Goal: Navigation & Orientation: Find specific page/section

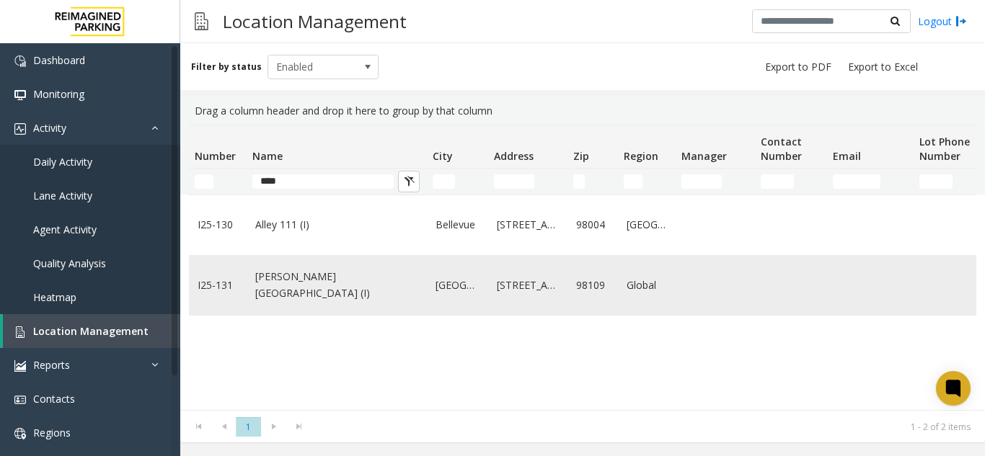
type input "****"
click at [306, 293] on link "[PERSON_NAME][GEOGRAPHIC_DATA] (I)" at bounding box center [336, 285] width 163 height 32
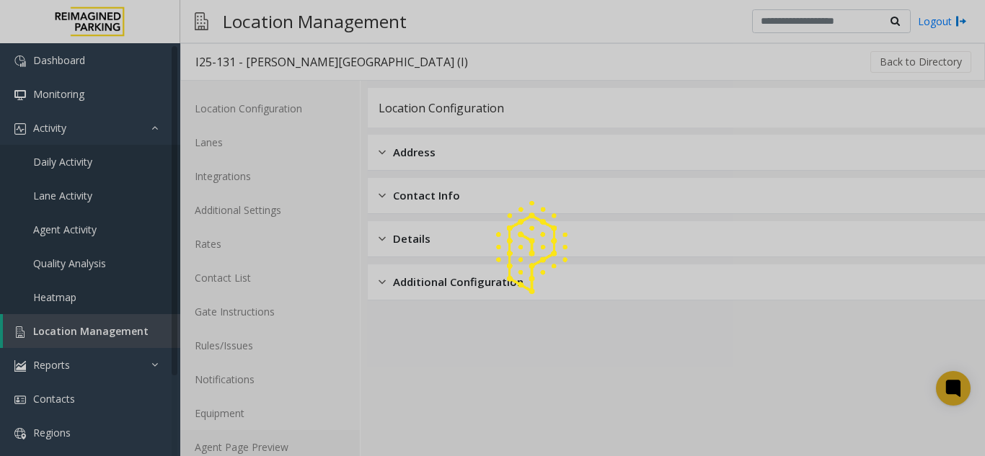
click at [311, 448] on link "Agent Page Preview" at bounding box center [269, 447] width 179 height 34
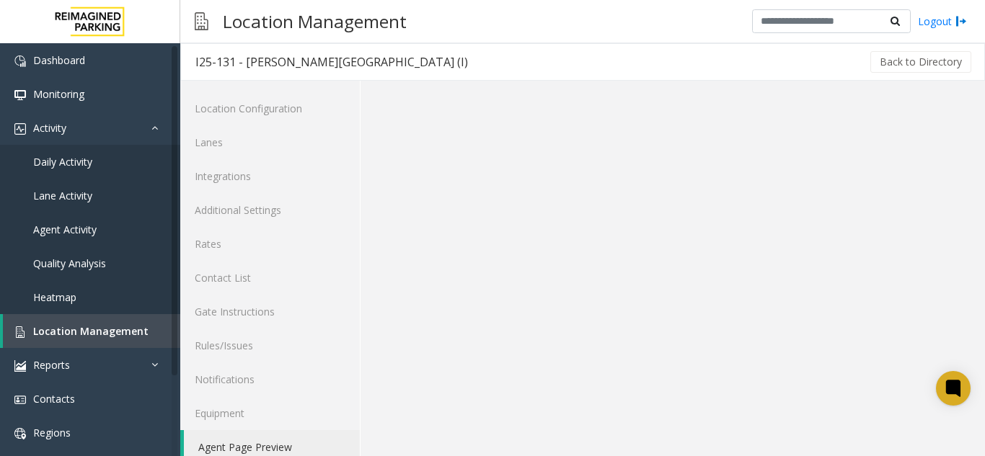
click at [311, 448] on link "Agent Page Preview" at bounding box center [272, 447] width 176 height 34
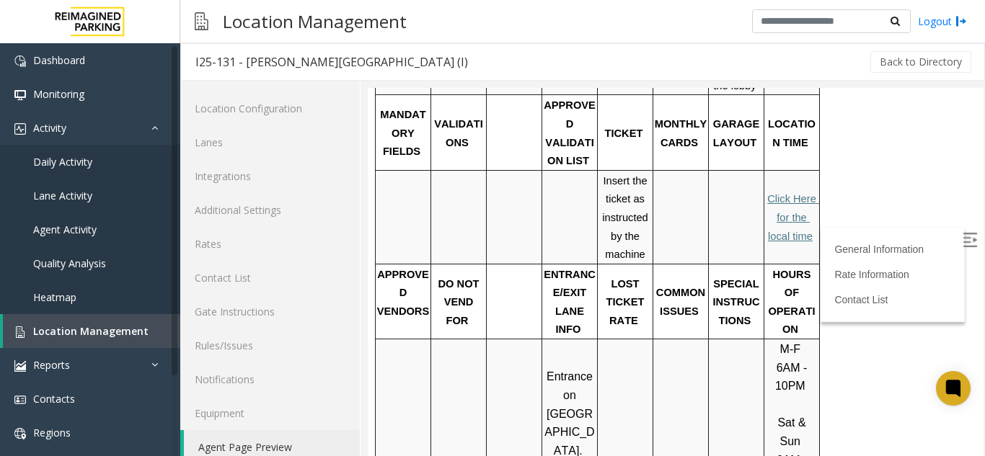
scroll to position [360, 0]
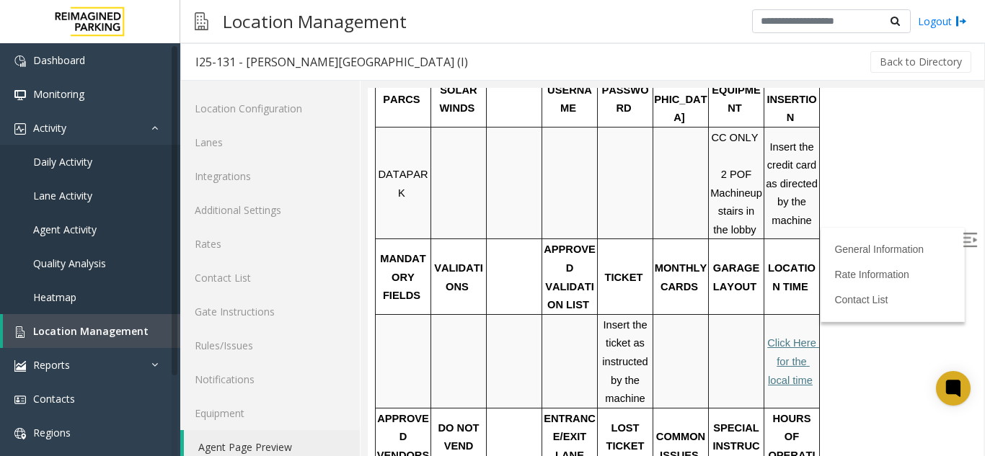
click at [960, 231] on label at bounding box center [971, 242] width 22 height 22
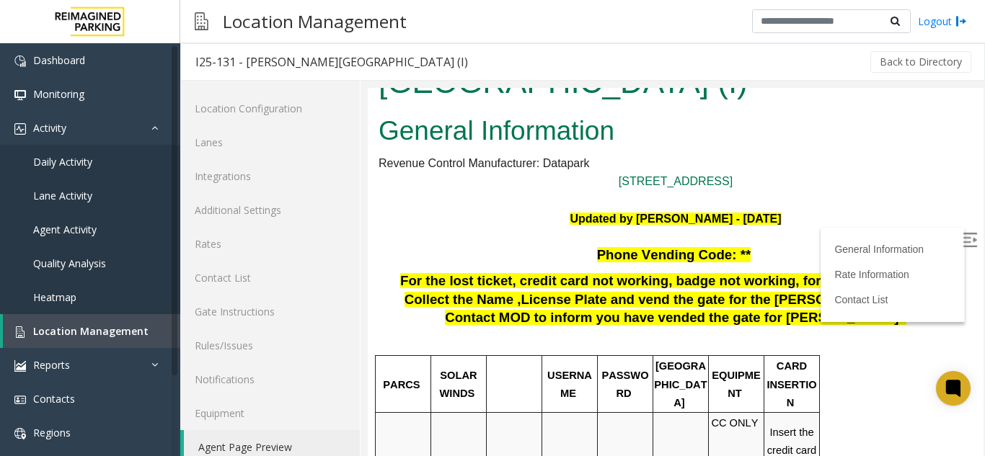
scroll to position [72, 0]
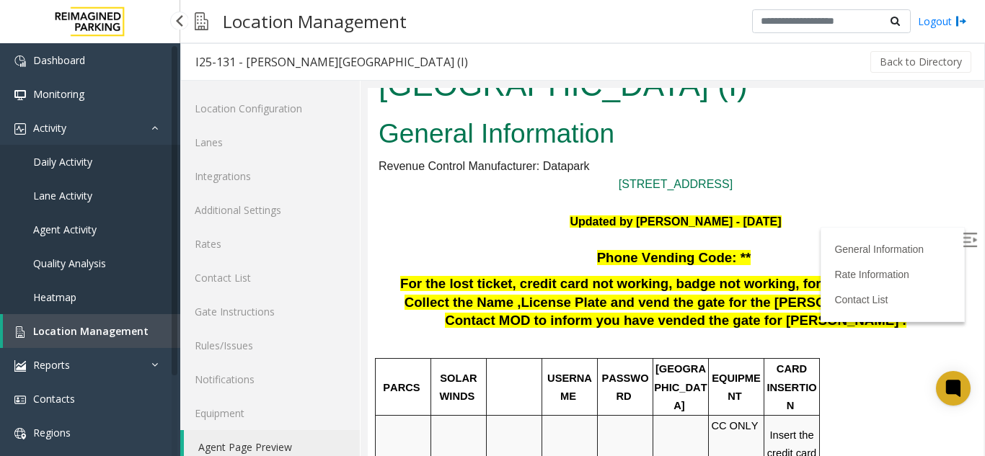
click at [105, 324] on span "Location Management" at bounding box center [90, 331] width 115 height 14
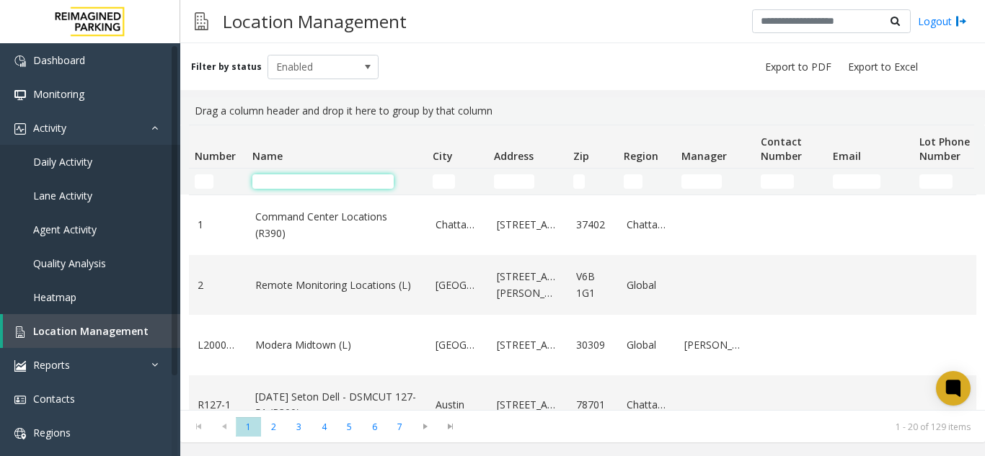
click at [303, 179] on input "Name Filter" at bounding box center [322, 181] width 141 height 14
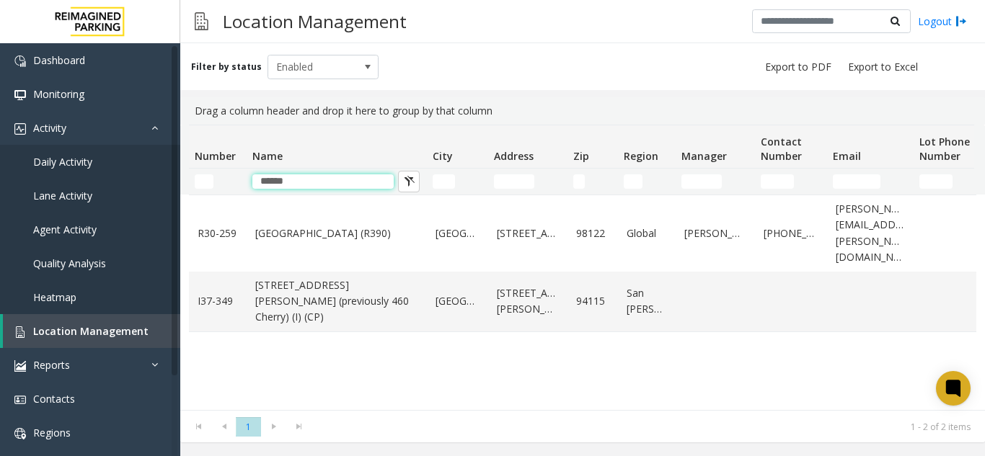
type input "******"
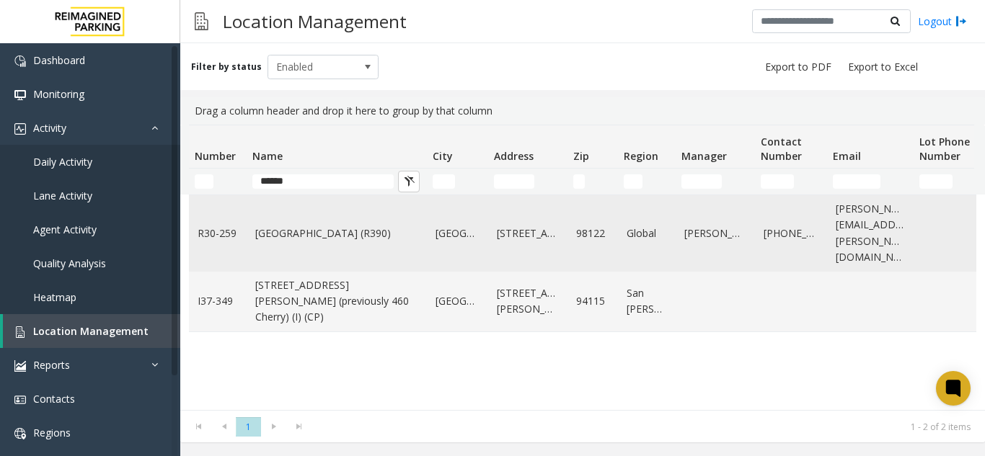
click at [303, 231] on link "[GEOGRAPHIC_DATA] (R390)" at bounding box center [336, 234] width 163 height 16
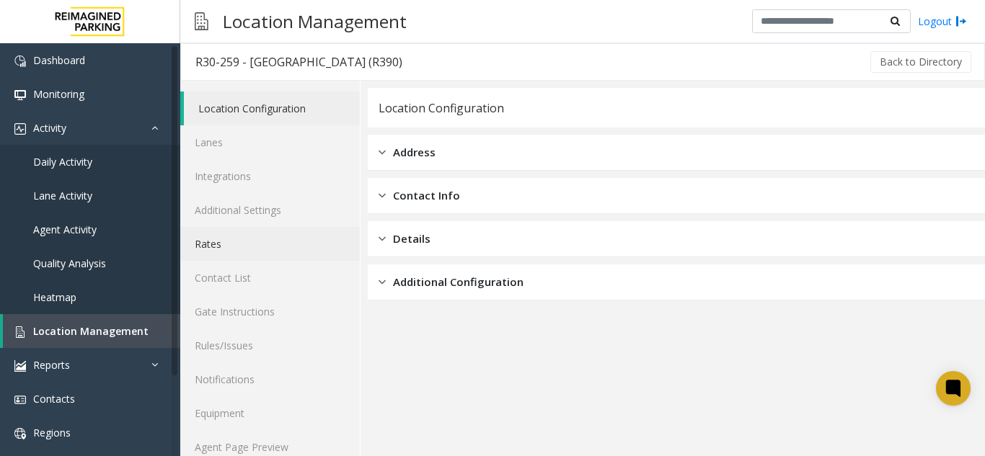
click at [234, 243] on link "Rates" at bounding box center [269, 244] width 179 height 34
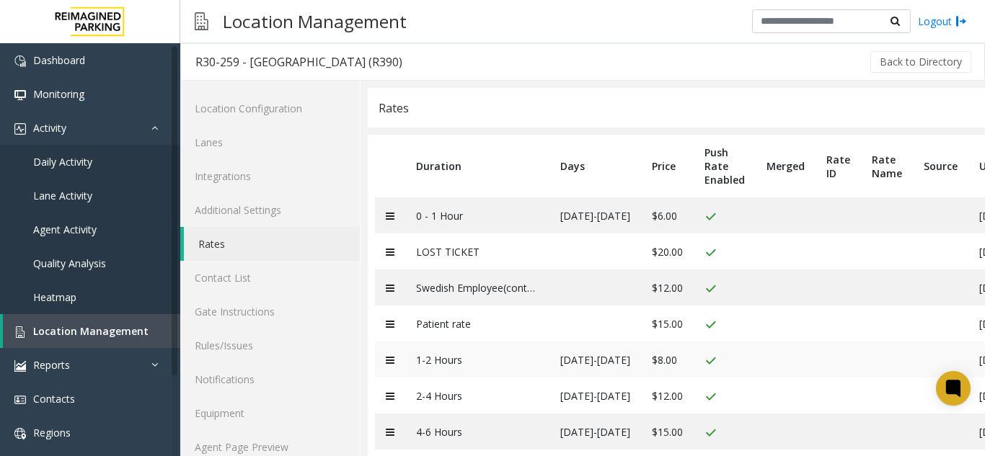
scroll to position [69, 0]
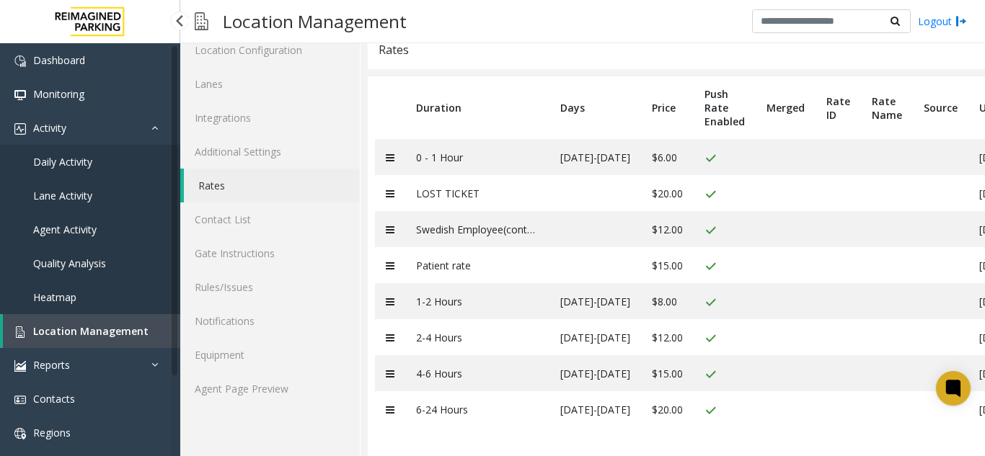
click at [124, 324] on span "Location Management" at bounding box center [90, 331] width 115 height 14
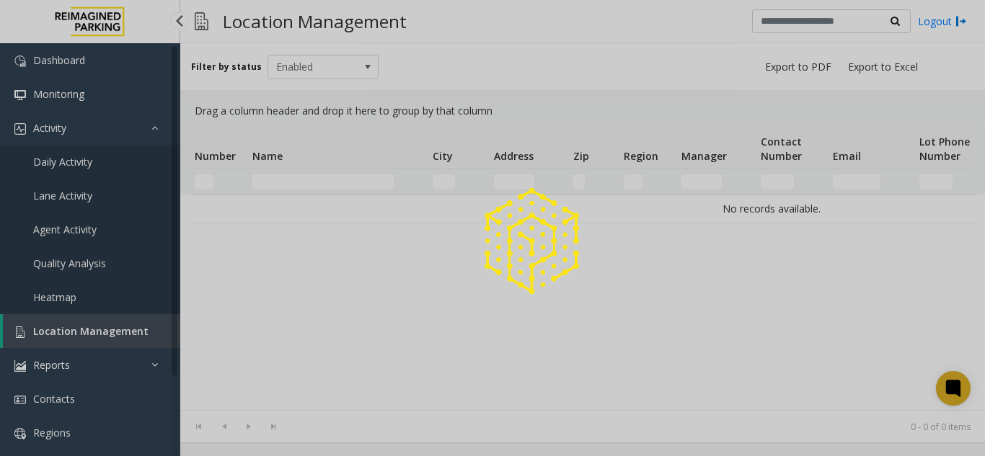
drag, startPoint x: 124, startPoint y: 324, endPoint x: 325, endPoint y: 3, distance: 379.2
click at [124, 324] on div at bounding box center [492, 228] width 985 height 456
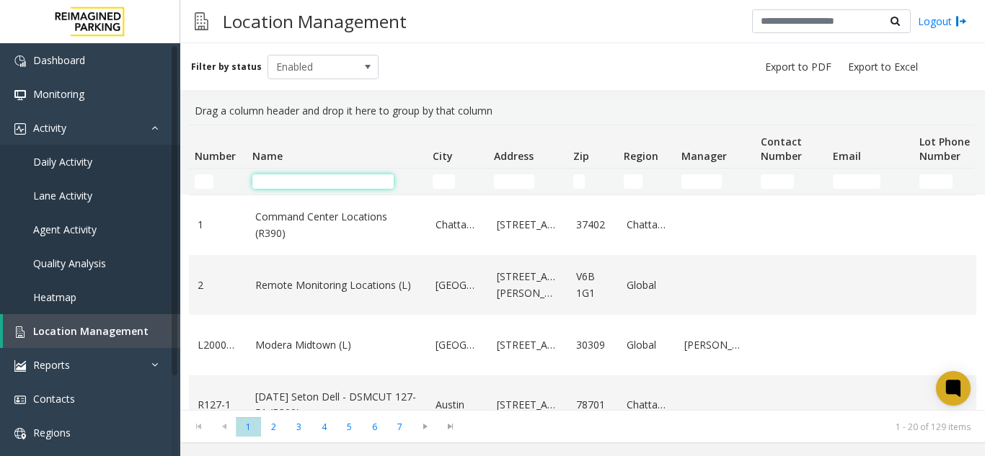
click at [277, 177] on input "Name Filter" at bounding box center [322, 181] width 141 height 14
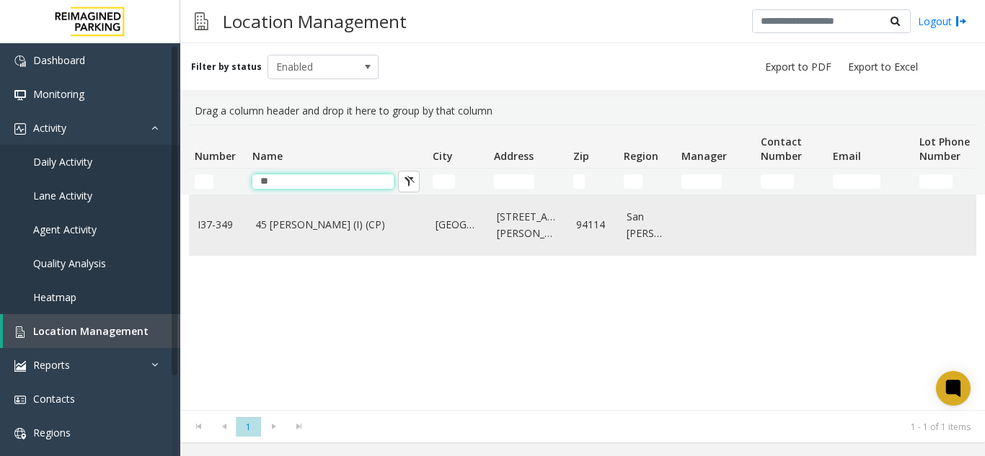
type input "**"
click at [269, 230] on link "45 [PERSON_NAME] (I) (CP)" at bounding box center [336, 225] width 163 height 16
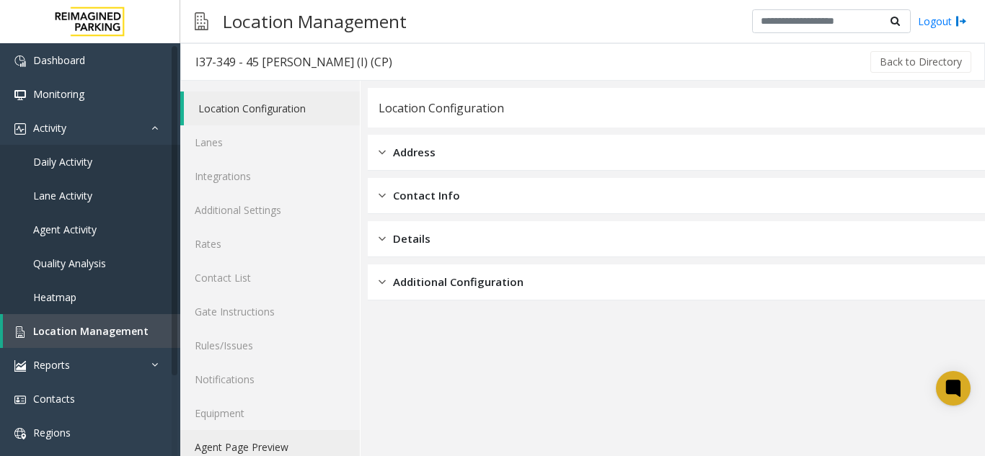
click at [321, 450] on link "Agent Page Preview" at bounding box center [269, 447] width 179 height 34
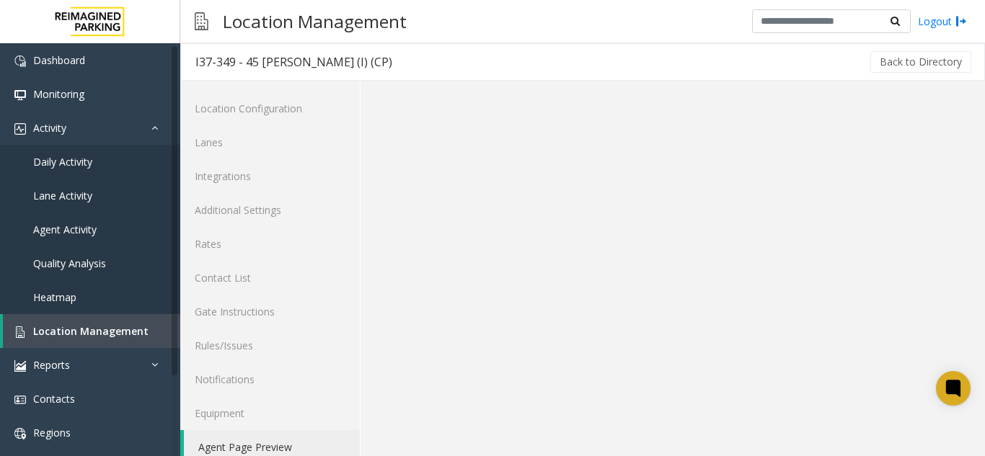
click at [321, 450] on link "Agent Page Preview" at bounding box center [272, 447] width 176 height 34
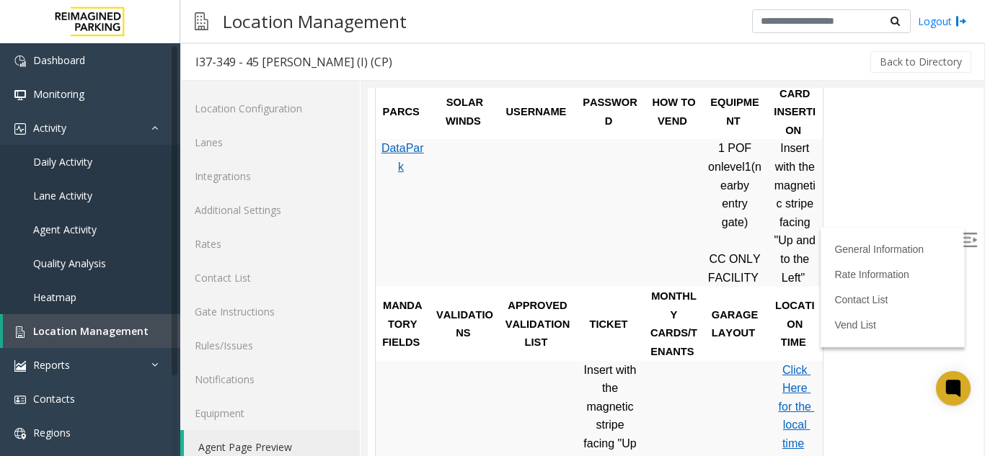
scroll to position [649, 0]
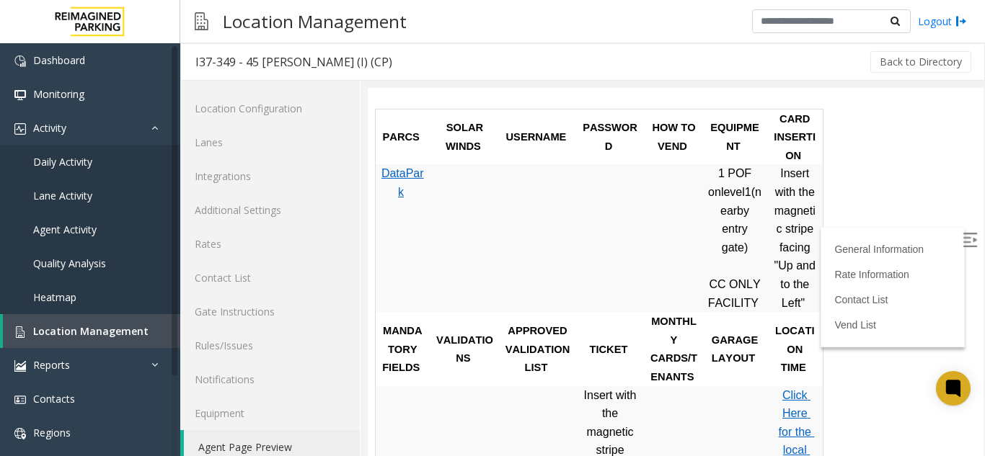
click at [962, 246] on img at bounding box center [969, 240] width 14 height 14
click at [135, 332] on span "Location Management" at bounding box center [90, 331] width 115 height 14
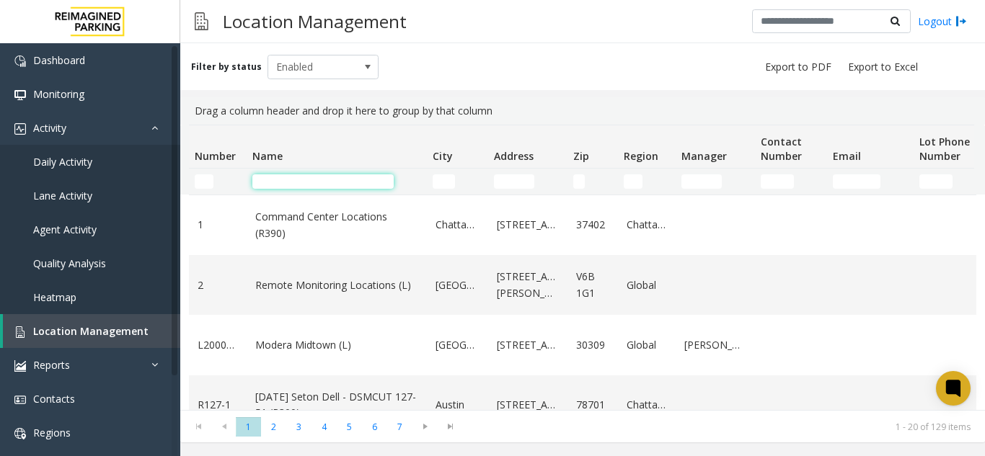
click at [299, 181] on input "Name Filter" at bounding box center [322, 181] width 141 height 14
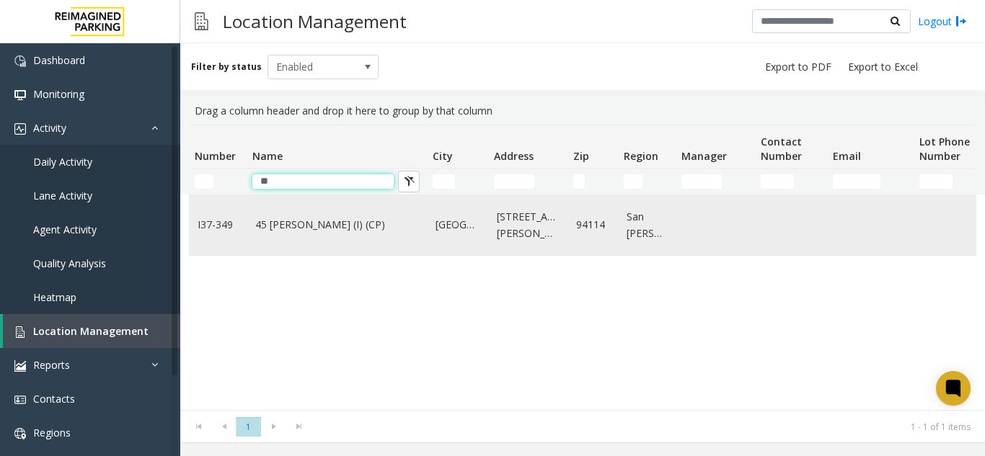
type input "**"
click at [332, 234] on td "45 [PERSON_NAME] (I) (CP)" at bounding box center [337, 225] width 180 height 60
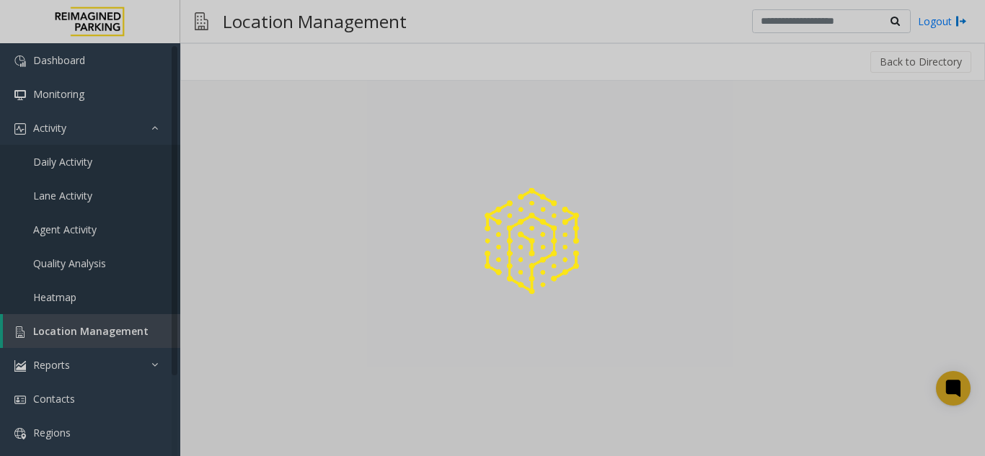
drag, startPoint x: 306, startPoint y: 448, endPoint x: 298, endPoint y: 456, distance: 11.7
click at [298, 456] on html "Dashboard Monitoring Activity Daily Activity Lane Activity Agent Activity Quali…" at bounding box center [492, 228] width 985 height 456
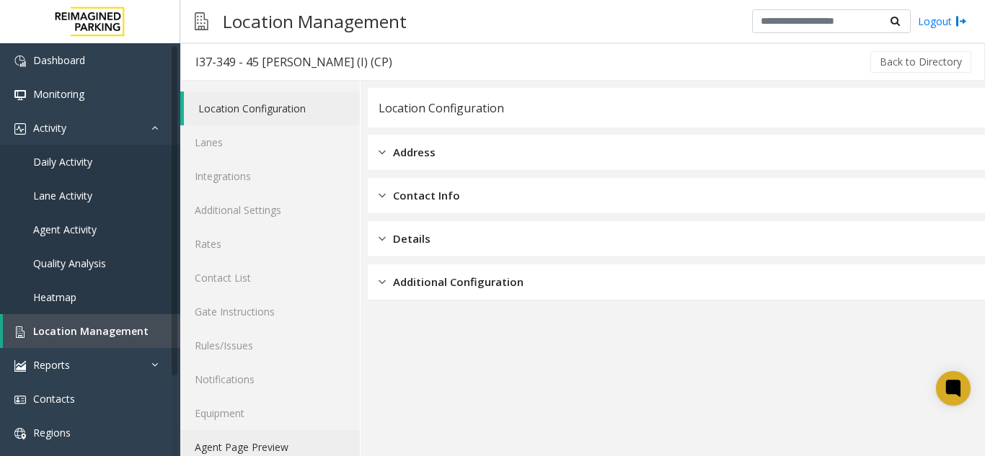
click at [290, 454] on link "Agent Page Preview" at bounding box center [269, 447] width 179 height 34
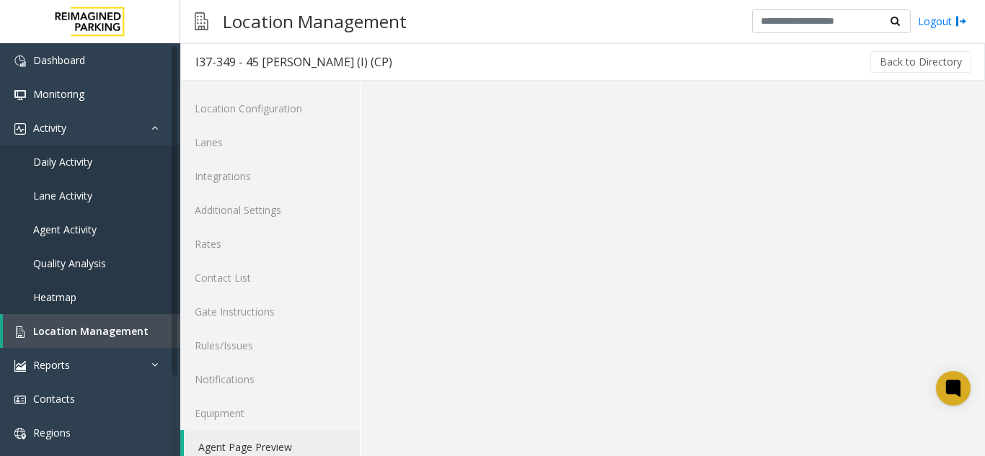
click at [290, 454] on link "Agent Page Preview" at bounding box center [272, 447] width 176 height 34
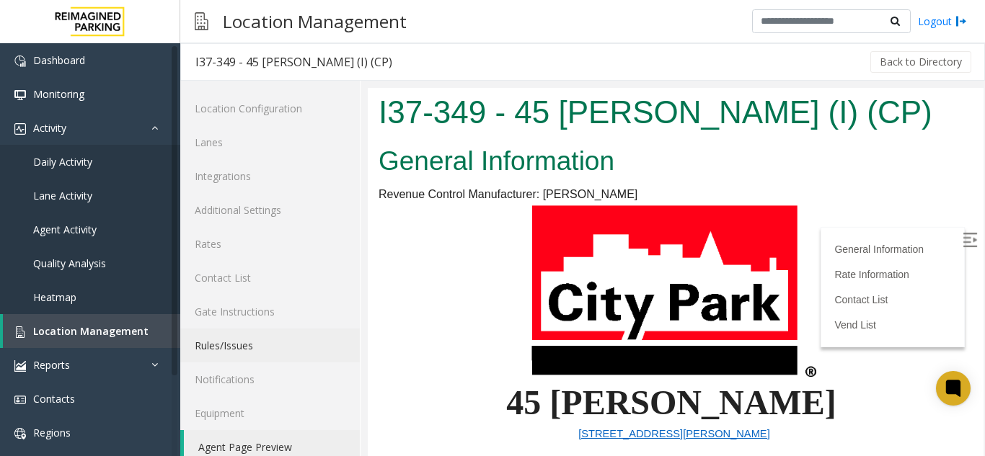
click at [314, 360] on link "Rules/Issues" at bounding box center [269, 346] width 179 height 34
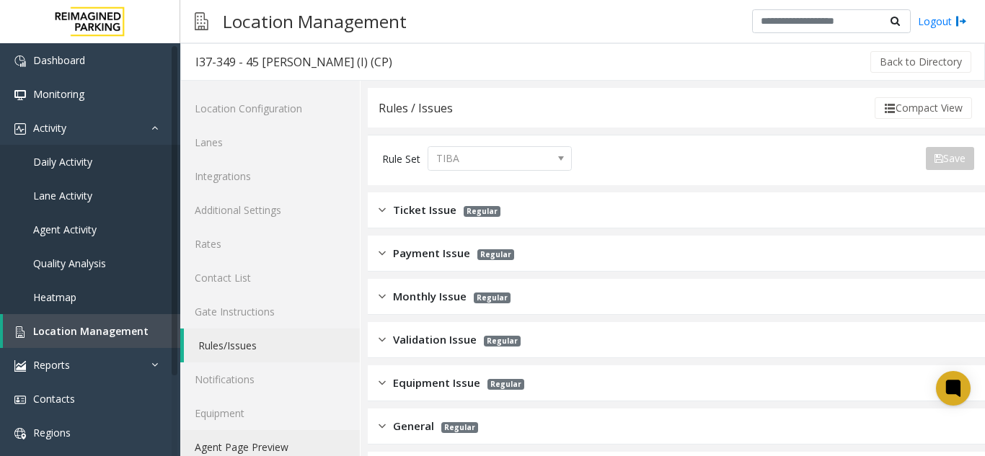
click at [293, 443] on link "Agent Page Preview" at bounding box center [269, 447] width 179 height 34
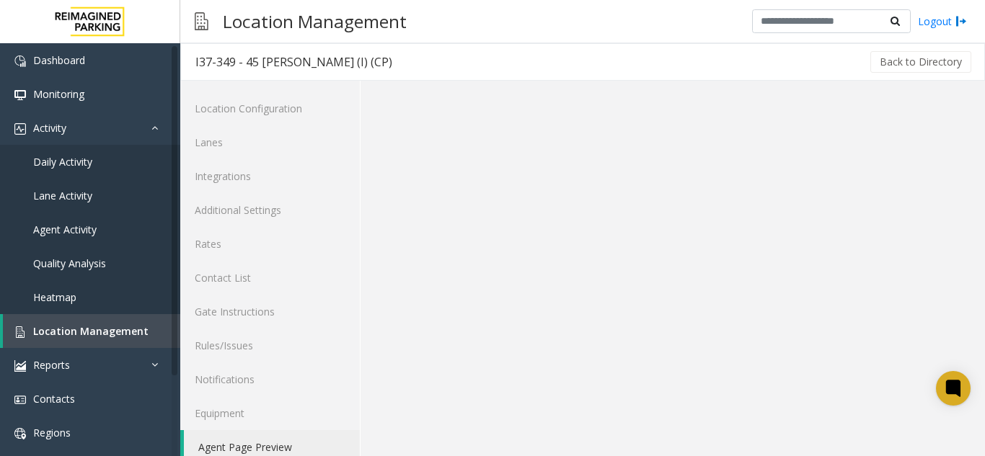
click at [293, 443] on link "Agent Page Preview" at bounding box center [272, 447] width 176 height 34
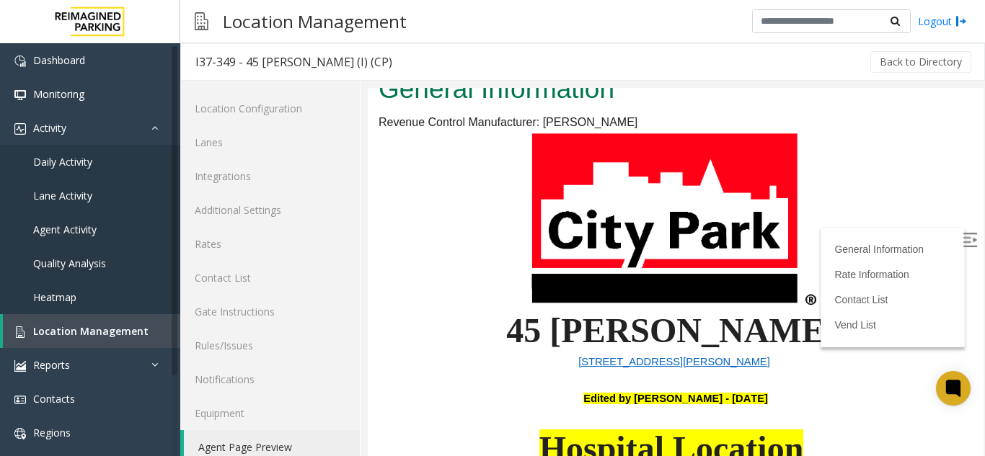
click at [769, 46] on div "Back to Directory" at bounding box center [690, 62] width 567 height 36
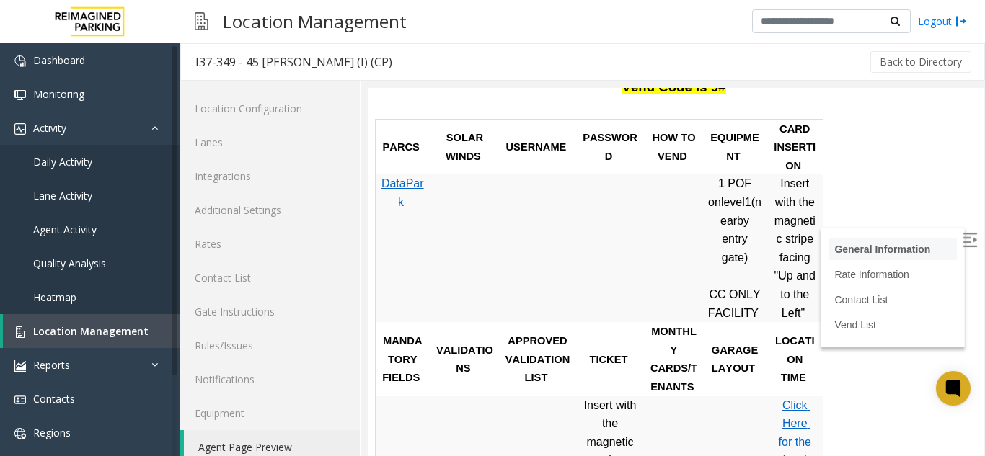
scroll to position [649, 0]
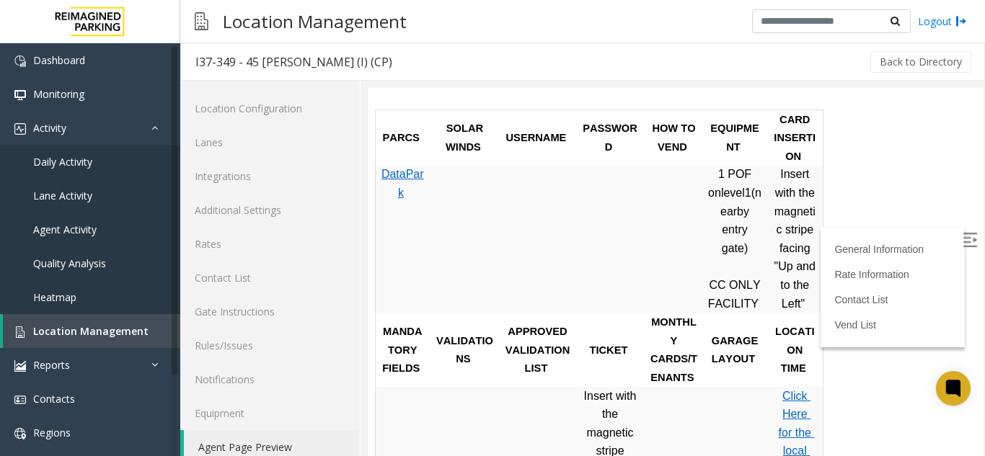
click at [962, 241] on img at bounding box center [969, 240] width 14 height 14
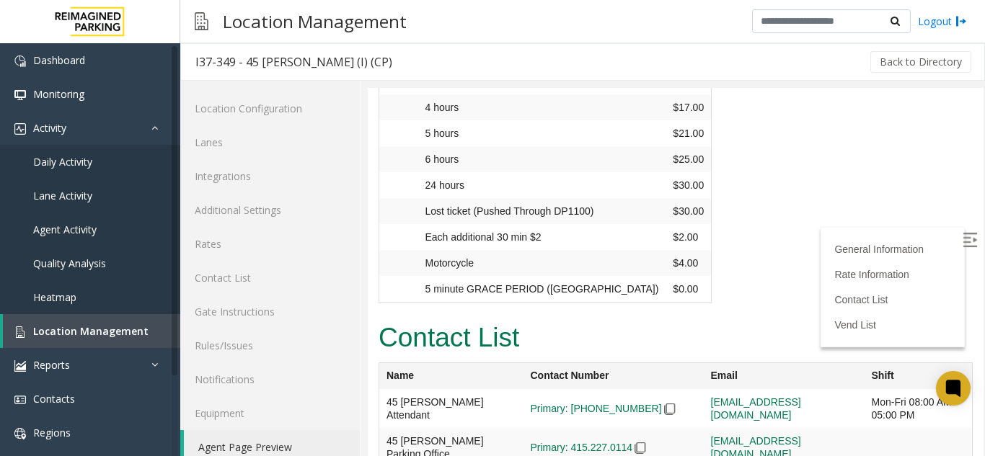
scroll to position [2191, 0]
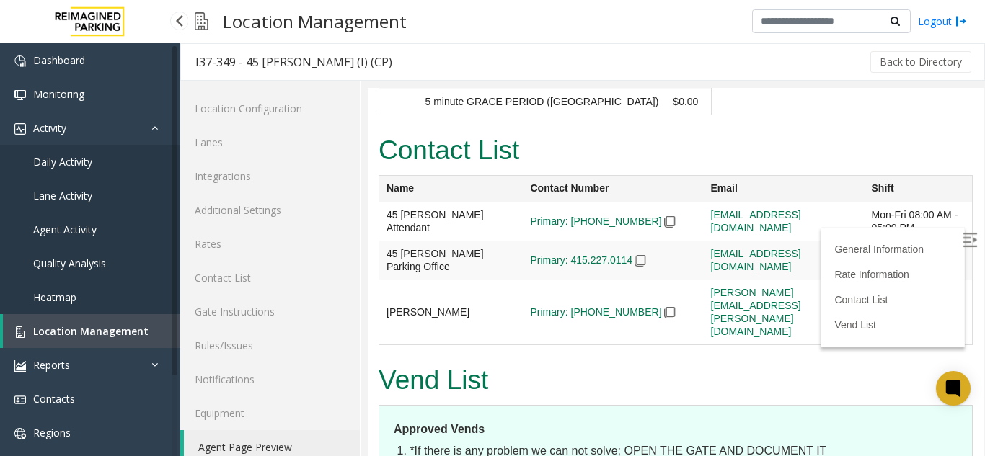
click at [97, 328] on span "Location Management" at bounding box center [90, 331] width 115 height 14
